Goal: Information Seeking & Learning: Learn about a topic

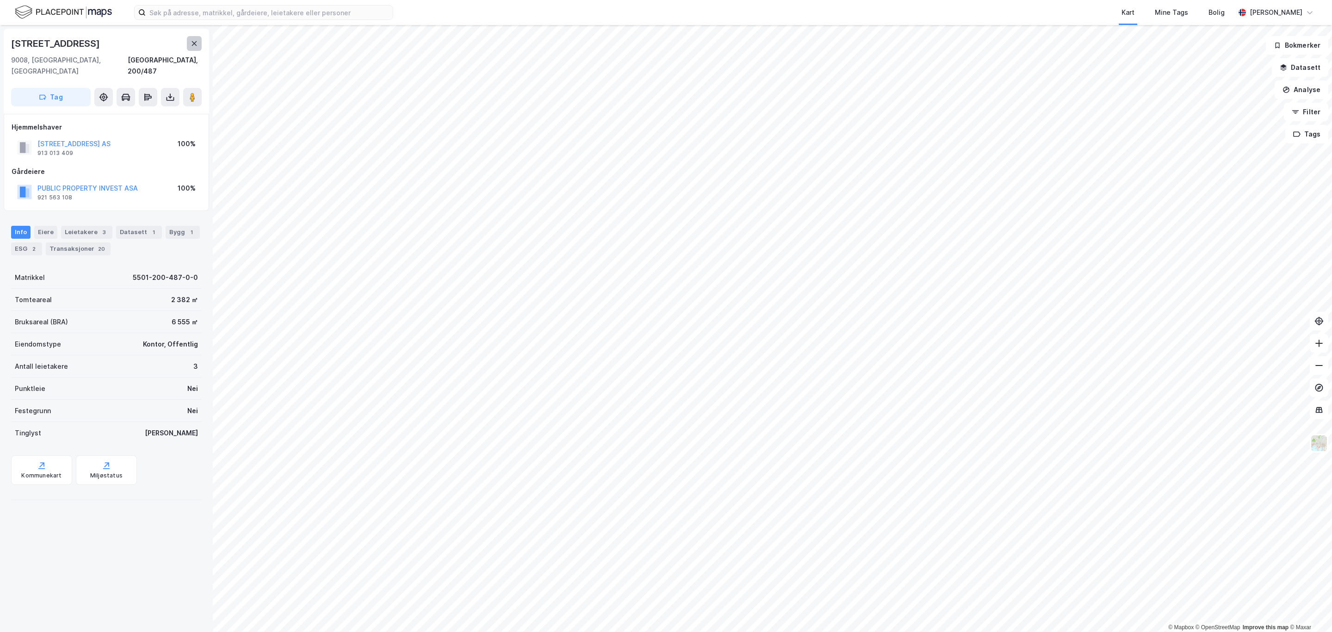
click at [192, 43] on icon at bounding box center [194, 43] width 7 height 7
